Goal: Task Accomplishment & Management: Use online tool/utility

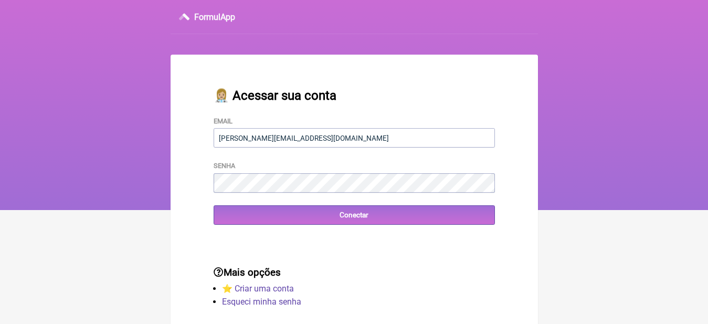
type input "claudia.vicente2305@gmail.com"
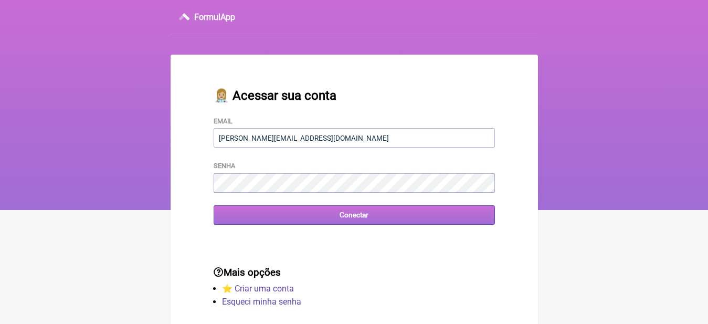
click at [365, 216] on input "Conectar" at bounding box center [354, 214] width 281 height 19
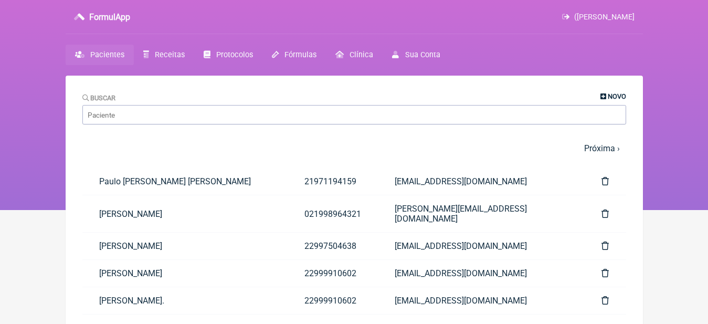
click at [616, 95] on span "Novo" at bounding box center [617, 96] width 18 height 8
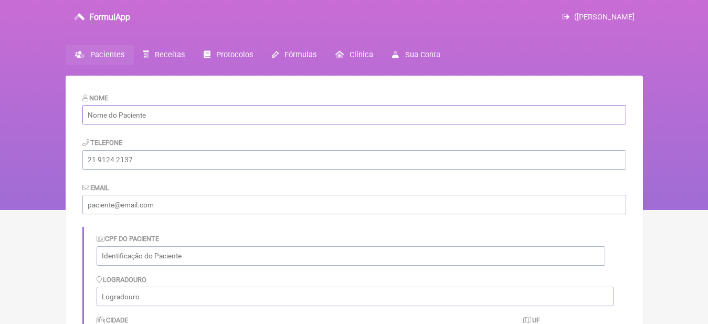
click at [211, 116] on input "text" at bounding box center [354, 114] width 544 height 19
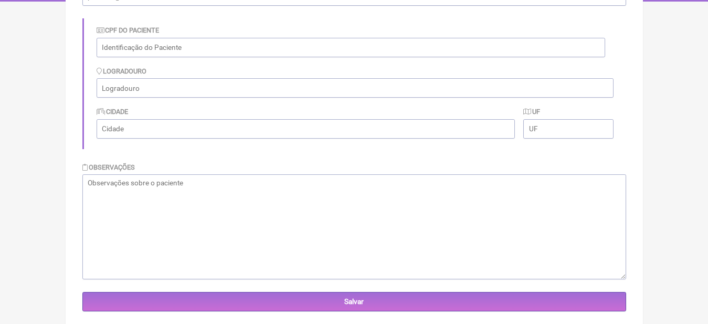
scroll to position [229, 0]
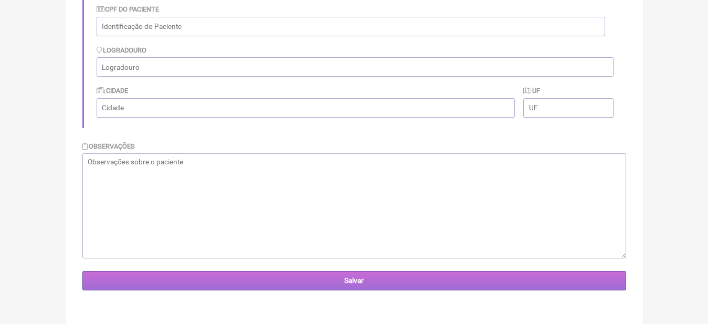
type input "[PERSON_NAME]"
click at [357, 281] on input "Salvar" at bounding box center [354, 280] width 544 height 19
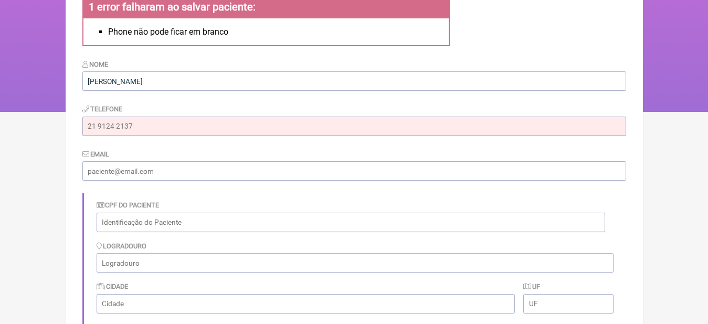
scroll to position [105, 0]
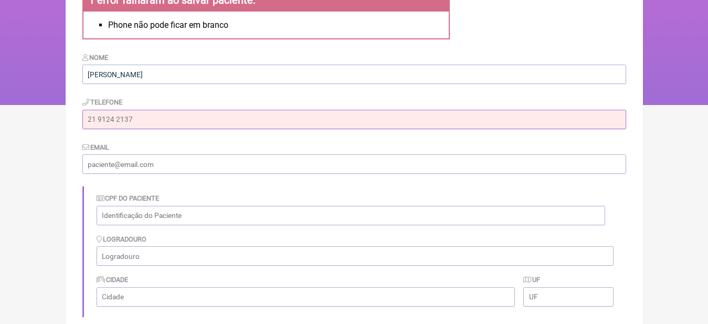
click at [177, 120] on input "tel" at bounding box center [354, 119] width 544 height 19
type input "22992318405"
click at [186, 165] on input "email" at bounding box center [354, 163] width 544 height 19
type input "[EMAIL_ADDRESS][DOMAIN_NAME]"
click at [669, 105] on html "FormulApp (Claudia Vicente) Sair Pacientes Receitas Protocolos Fórmulas Clínica…" at bounding box center [354, 0] width 708 height 210
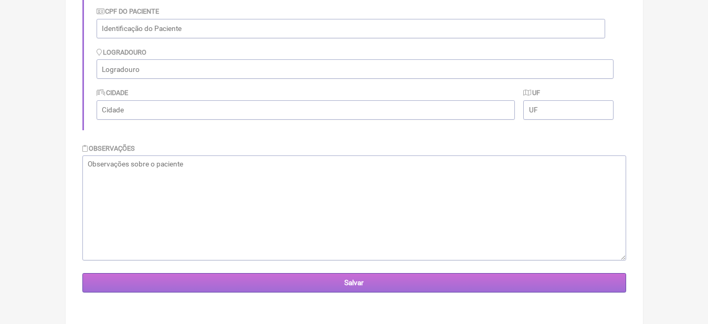
scroll to position [294, 0]
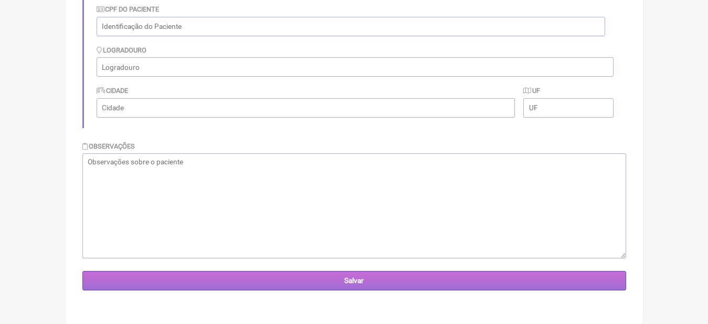
click at [353, 277] on input "Salvar" at bounding box center [354, 280] width 544 height 19
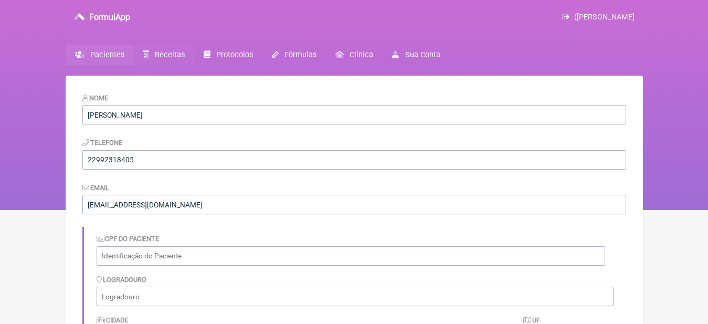
click at [167, 56] on span "Receitas" at bounding box center [170, 54] width 30 height 9
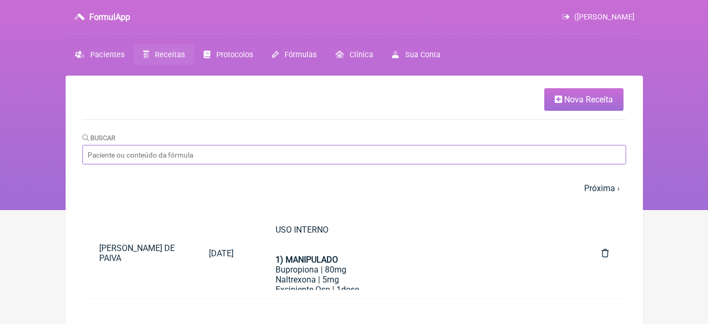
click at [351, 162] on input "Buscar" at bounding box center [354, 154] width 544 height 19
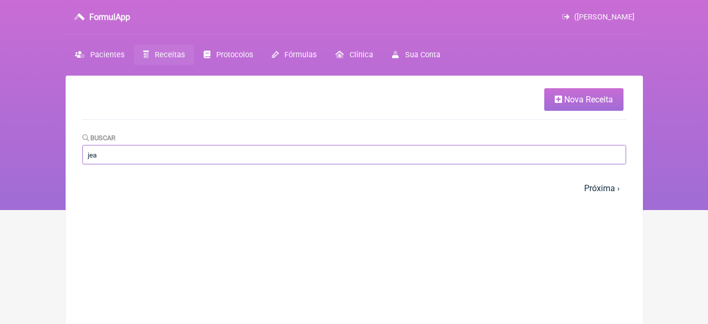
type input "jea"
click at [585, 100] on span "Nova Receita" at bounding box center [588, 99] width 49 height 10
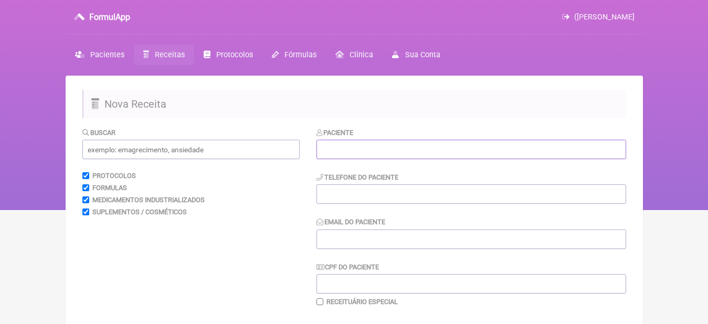
click at [362, 149] on input "text" at bounding box center [472, 149] width 310 height 19
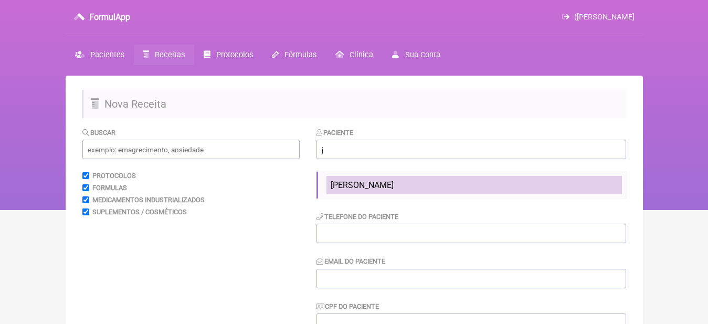
click at [374, 188] on span "[PERSON_NAME]" at bounding box center [362, 185] width 63 height 10
type input "[PERSON_NAME]"
type input "22992318405"
type input "[EMAIL_ADDRESS][DOMAIN_NAME]"
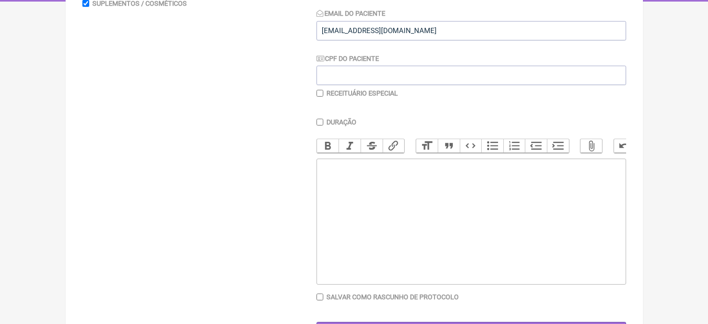
scroll to position [251, 0]
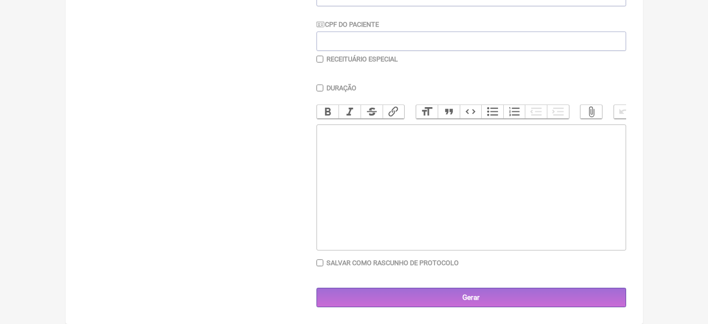
click at [377, 186] on trix-editor at bounding box center [472, 187] width 310 height 126
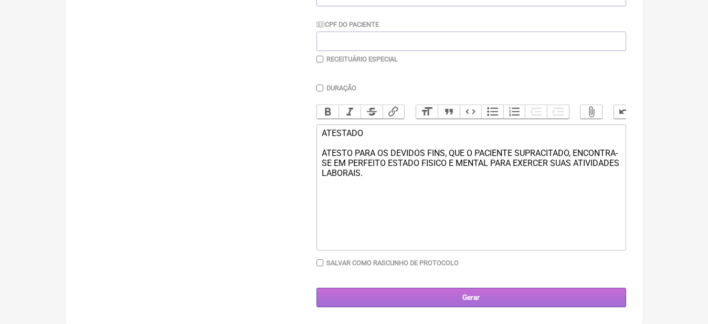
type trix-editor "<div>ATESTADO<br><br>ATESTO PARA OS DEVIDOS FINS, QUE O PACIENTE SUPRACITADO, E…"
click at [488, 296] on input "Gerar" at bounding box center [472, 297] width 310 height 19
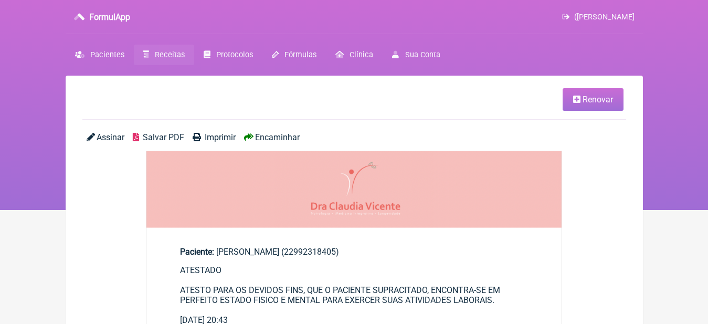
click at [282, 134] on span "Encaminhar" at bounding box center [277, 137] width 45 height 10
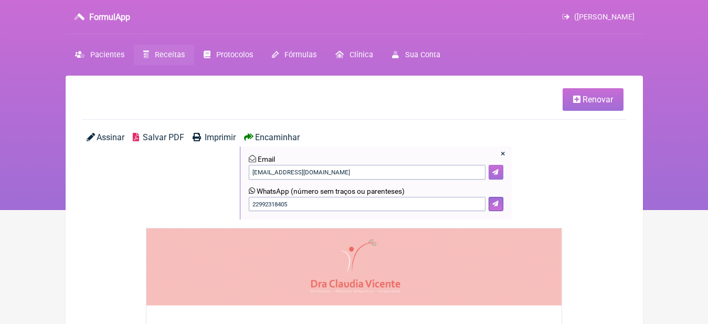
click at [496, 172] on icon at bounding box center [495, 172] width 6 height 6
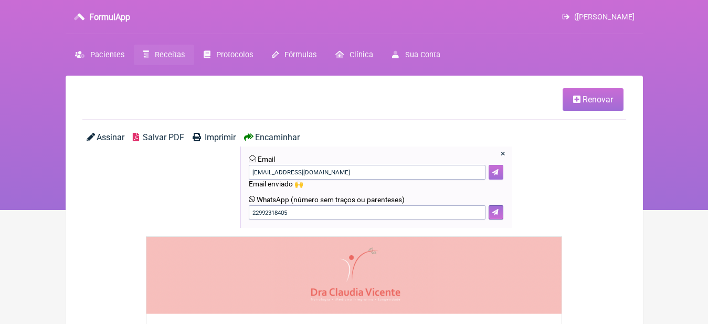
click at [496, 172] on icon at bounding box center [495, 172] width 6 height 6
click at [266, 135] on span "Encaminhar" at bounding box center [277, 137] width 45 height 10
click at [108, 134] on span "Assinar" at bounding box center [111, 137] width 28 height 10
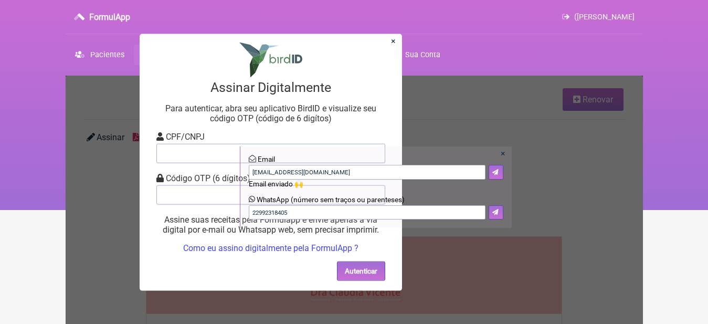
click at [503, 153] on link "×" at bounding box center [503, 154] width 5 height 10
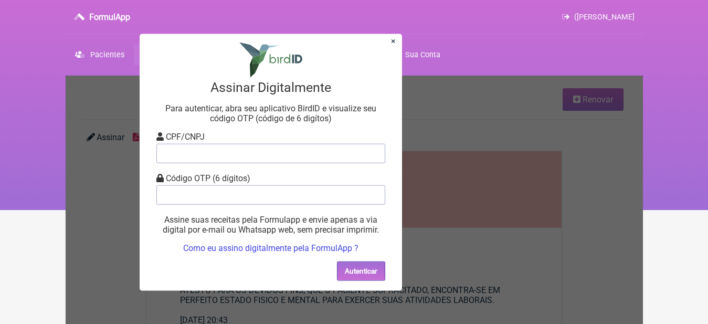
click at [314, 245] on link "Como eu assino digitalmente pela FormulApp ?" at bounding box center [270, 248] width 175 height 10
click at [390, 41] on section "× Assinar Digitalmente Para autenticar, abra seu aplicativo BirdID e visualize …" at bounding box center [271, 162] width 262 height 257
click at [392, 40] on link "×" at bounding box center [393, 41] width 5 height 10
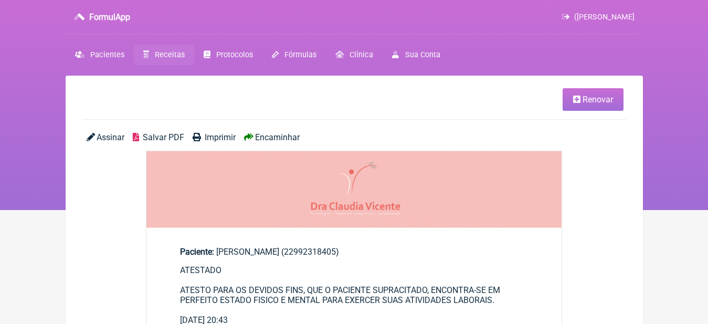
click at [171, 52] on span "Receitas" at bounding box center [170, 54] width 30 height 9
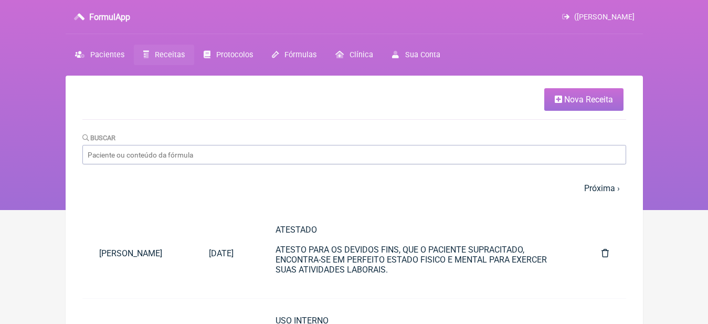
click at [571, 100] on span "Nova Receita" at bounding box center [588, 99] width 49 height 10
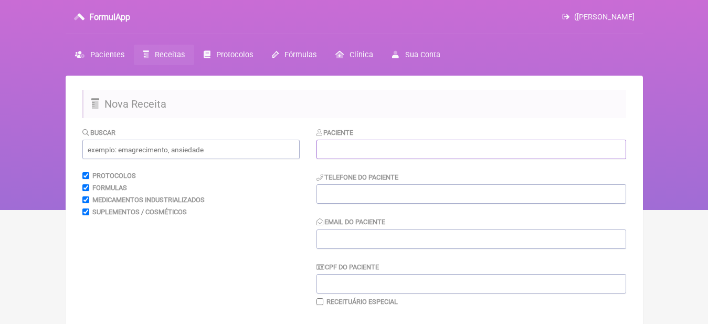
click at [444, 153] on input "text" at bounding box center [472, 149] width 310 height 19
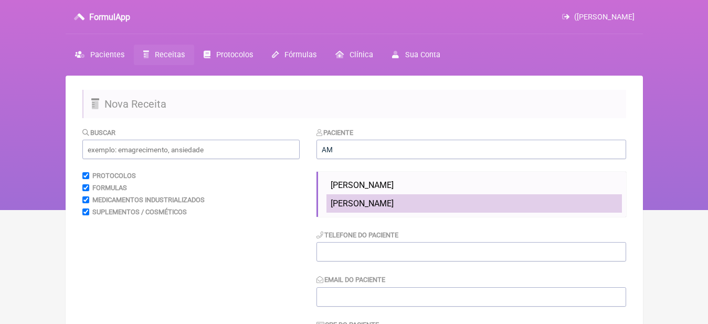
click at [425, 204] on li "[PERSON_NAME]" at bounding box center [475, 203] width 296 height 18
type input "[PERSON_NAME]"
type input "21996454159"
type input "[EMAIL_ADDRESS][DOMAIN_NAME]"
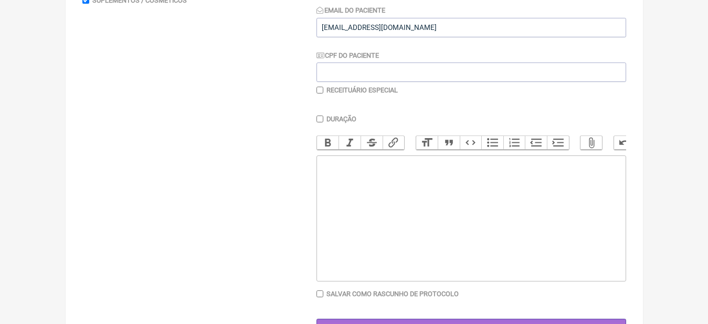
scroll to position [146, 0]
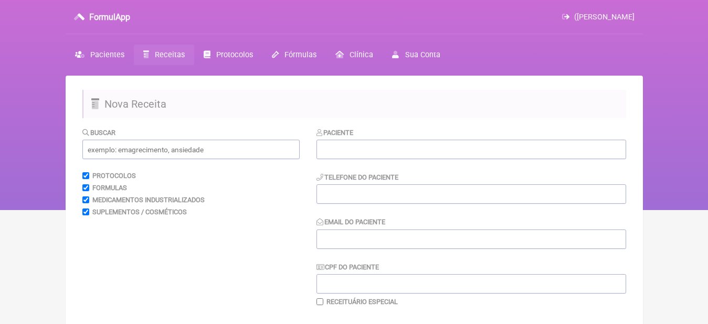
click at [172, 54] on span "Receitas" at bounding box center [170, 54] width 30 height 9
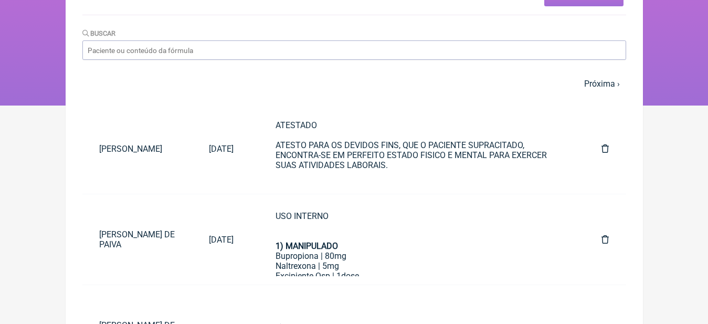
scroll to position [105, 0]
click at [415, 157] on div "ATESTADO ATESTO PARA OS DEVIDOS FINS, QUE O PACIENTE SUPRACITADO, ENCONTRA-SE E…" at bounding box center [418, 150] width 285 height 60
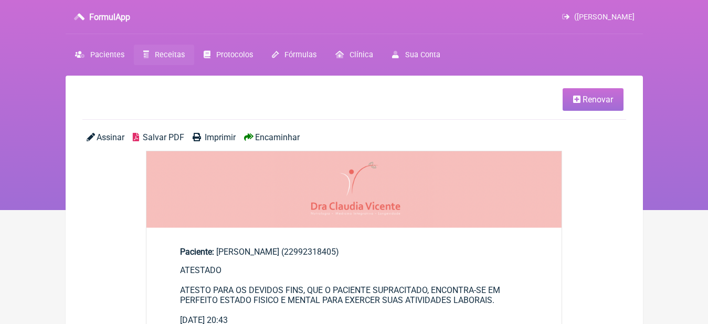
click at [223, 138] on span "Imprimir" at bounding box center [220, 137] width 31 height 10
